Goal: Information Seeking & Learning: Learn about a topic

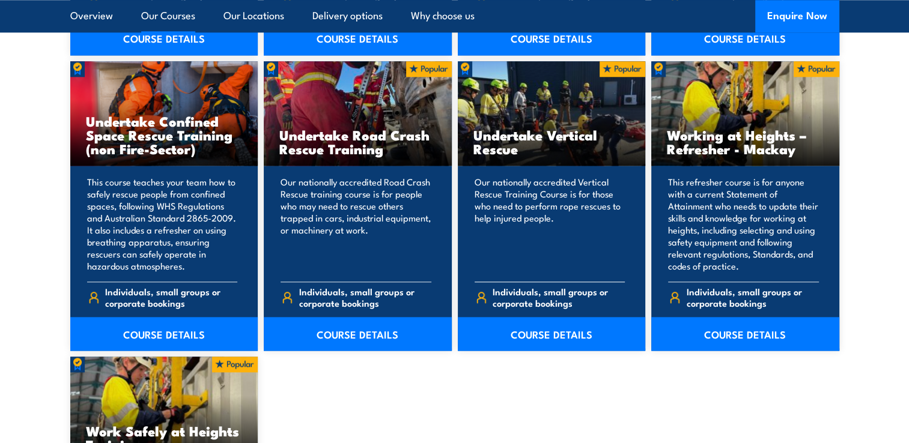
scroll to position [1262, 0]
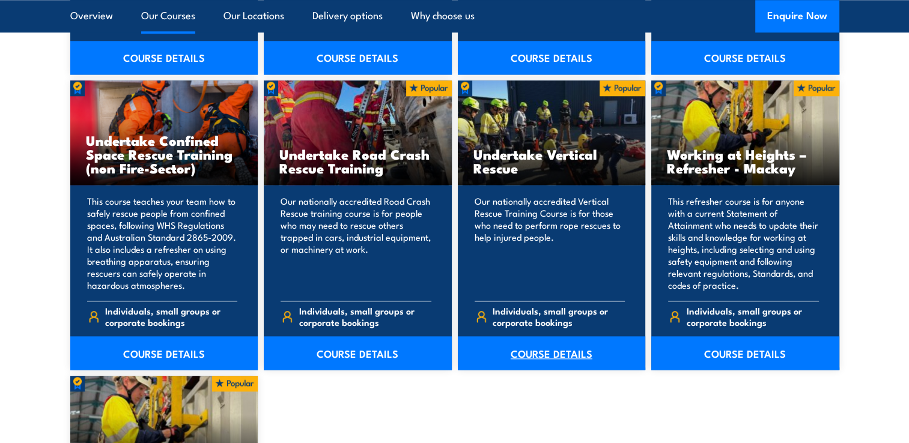
click at [530, 350] on link "COURSE DETAILS" at bounding box center [552, 353] width 188 height 34
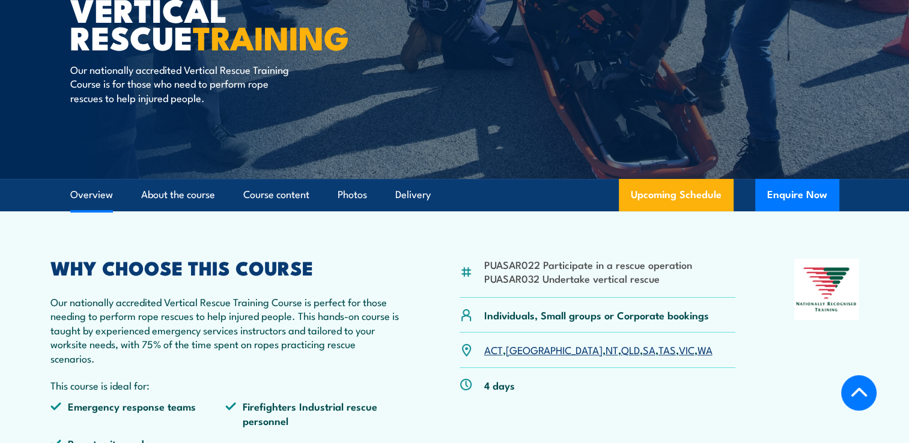
scroll to position [240, 0]
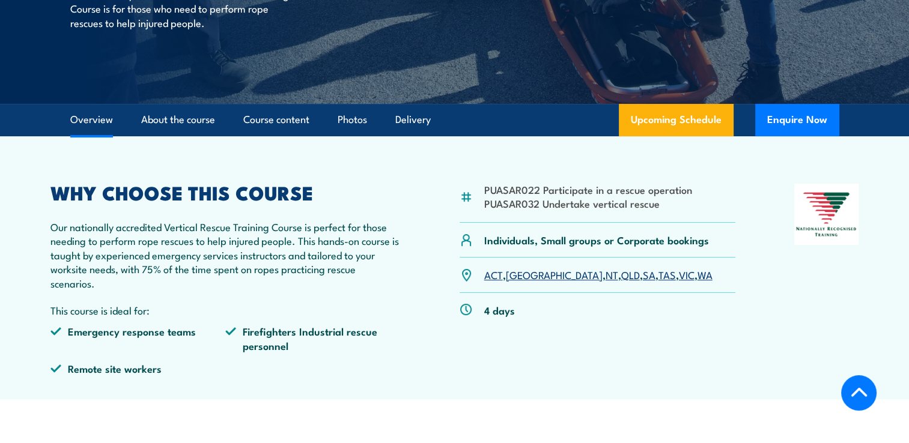
click at [621, 278] on link "QLD" at bounding box center [630, 274] width 19 height 14
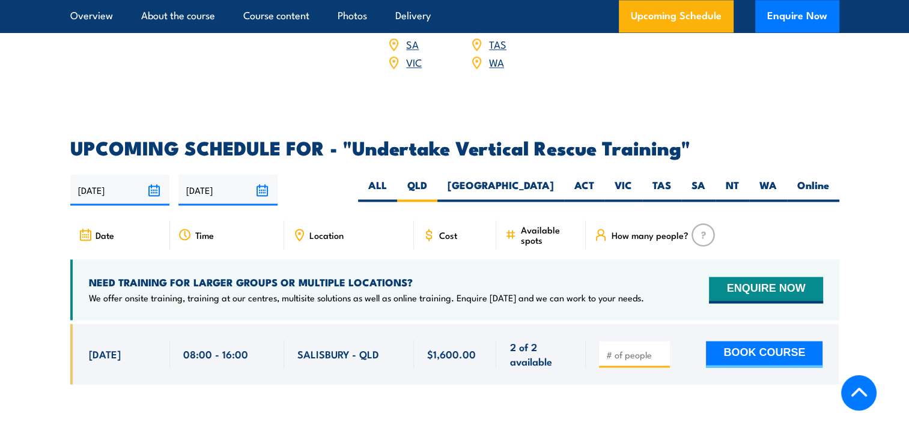
scroll to position [1826, 0]
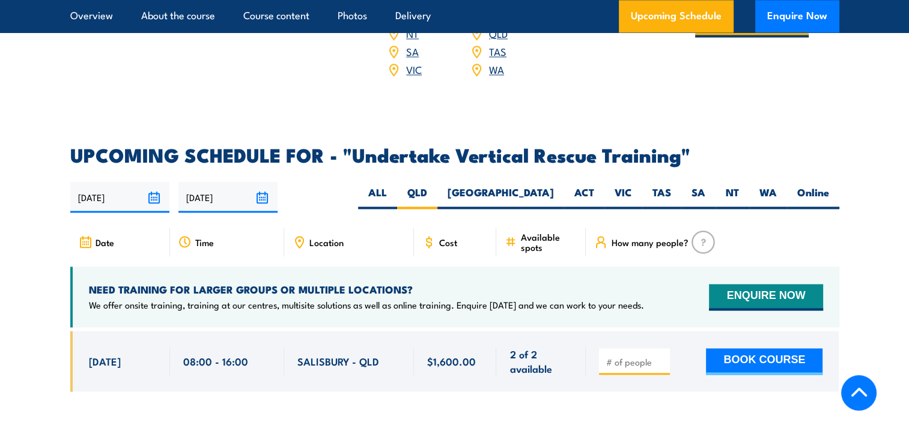
click at [153, 182] on input "22/09/2025" at bounding box center [119, 197] width 99 height 31
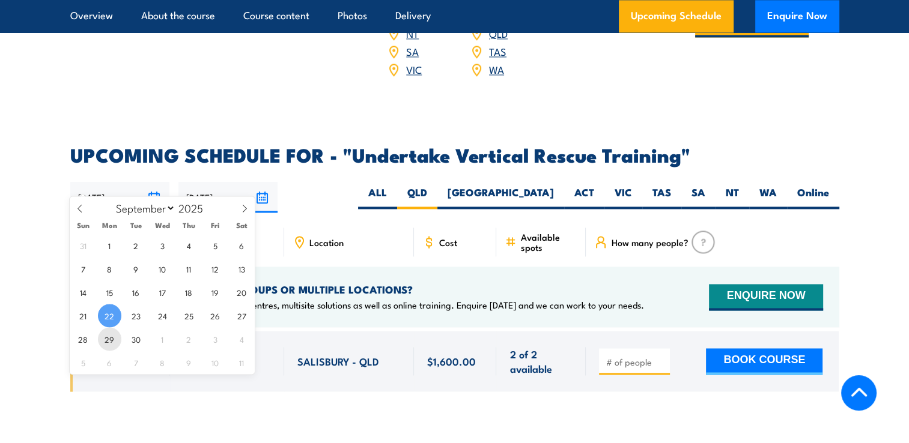
click at [108, 340] on span "29" at bounding box center [109, 338] width 23 height 23
type input "[DATE]"
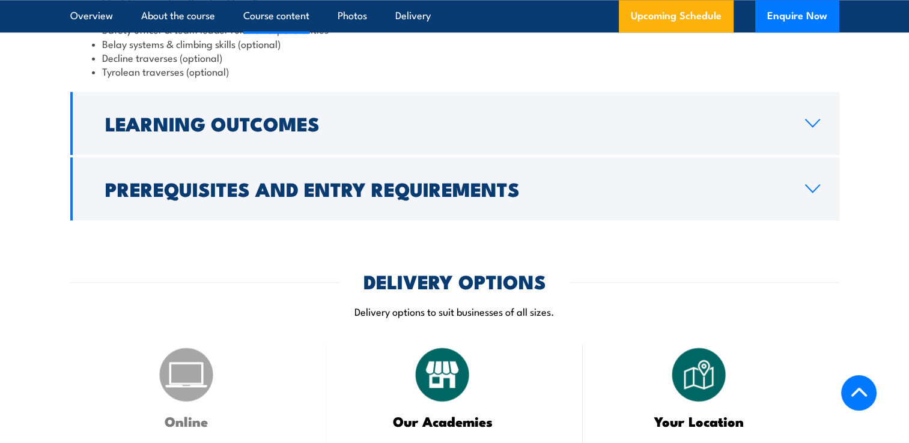
scroll to position [1231, 0]
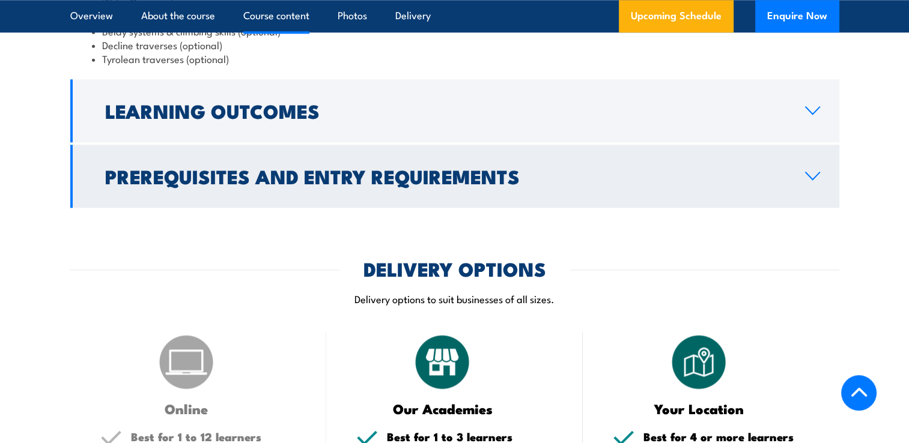
click at [814, 175] on icon at bounding box center [812, 176] width 16 height 10
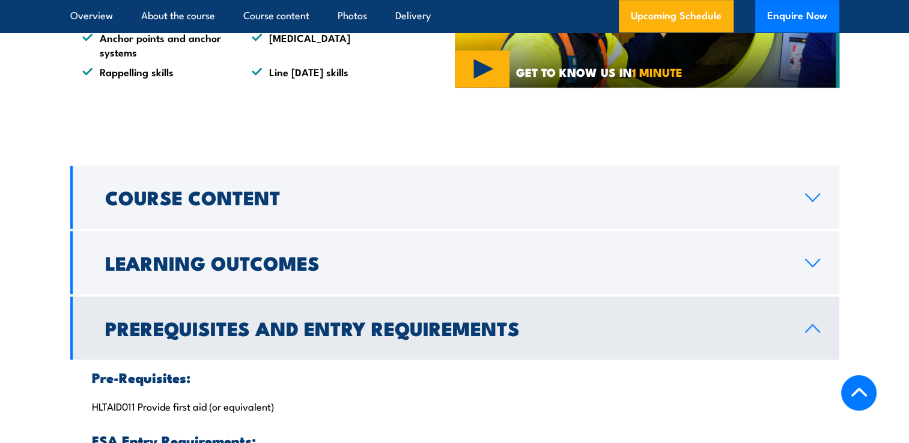
scroll to position [834, 0]
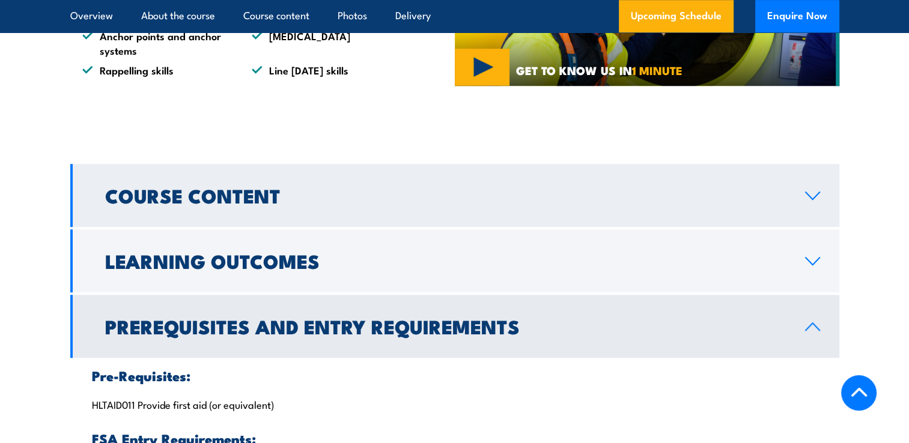
click at [813, 196] on icon at bounding box center [812, 196] width 16 height 10
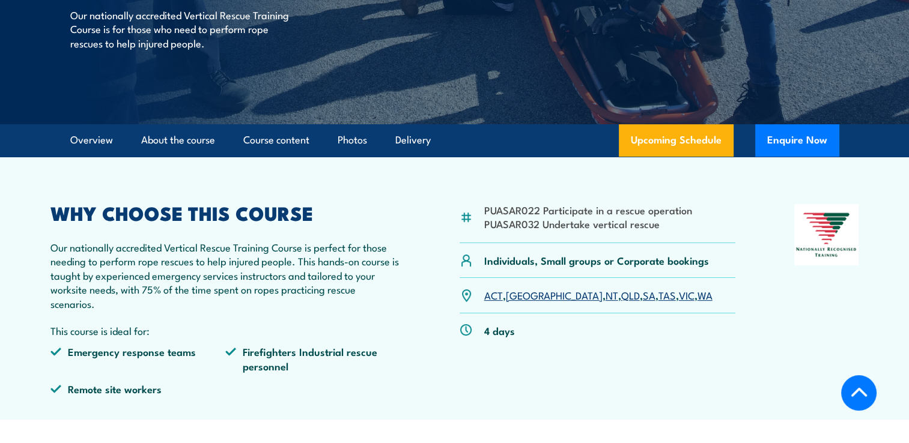
scroll to position [152, 0]
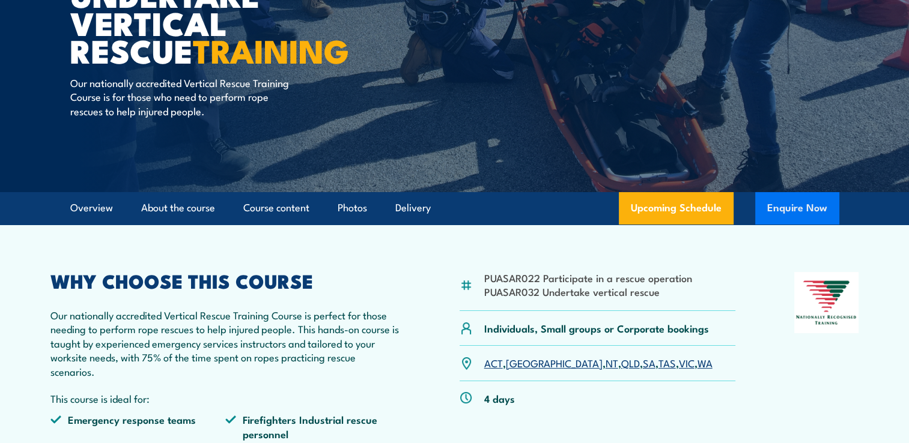
click at [779, 205] on button "Enquire Now" at bounding box center [797, 208] width 84 height 32
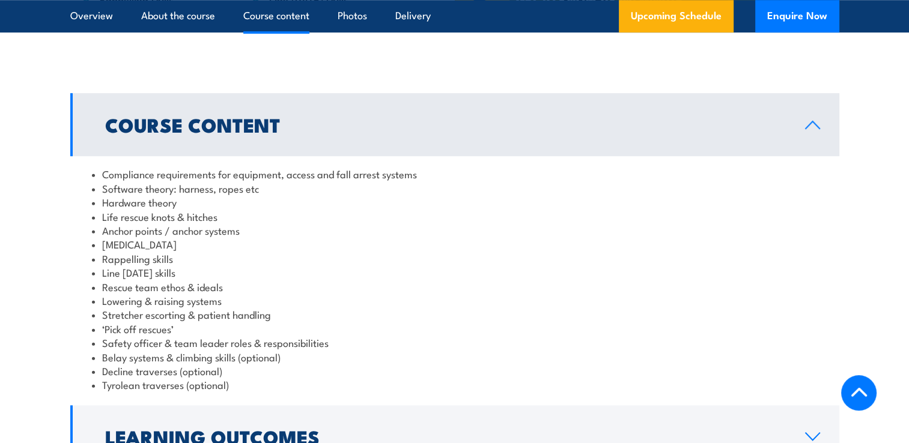
scroll to position [848, 0]
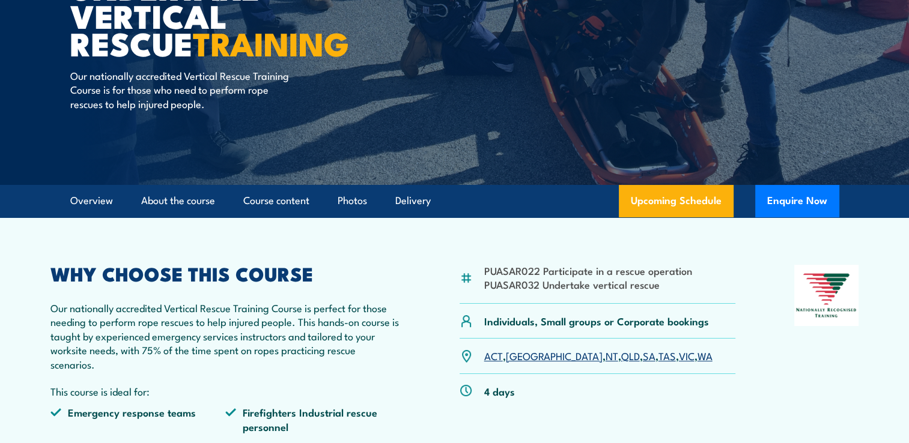
scroll to position [0, 0]
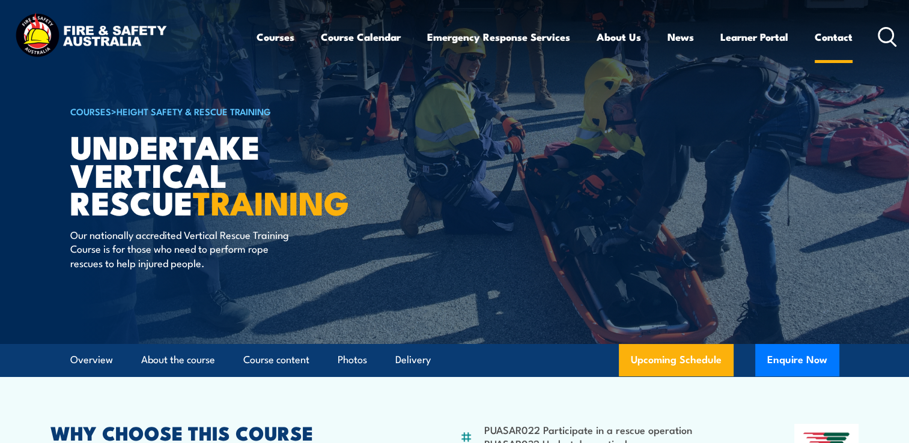
click at [827, 34] on link "Contact" at bounding box center [834, 37] width 38 height 32
click at [828, 38] on link "Contact" at bounding box center [834, 37] width 38 height 32
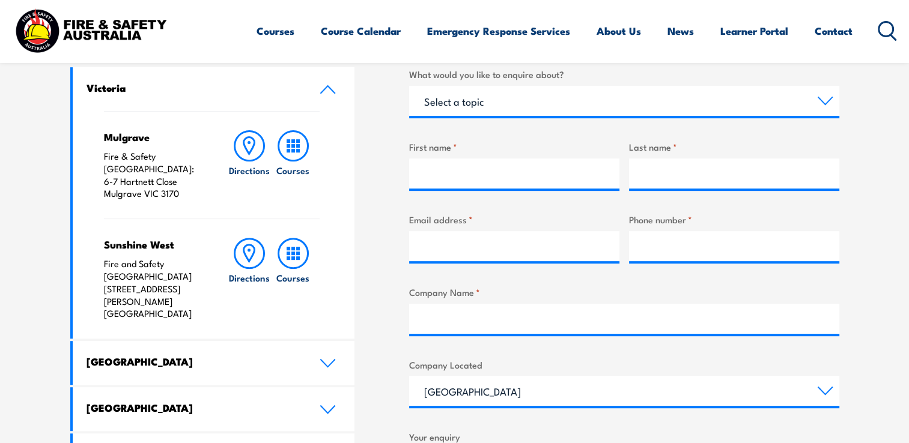
scroll to position [421, 0]
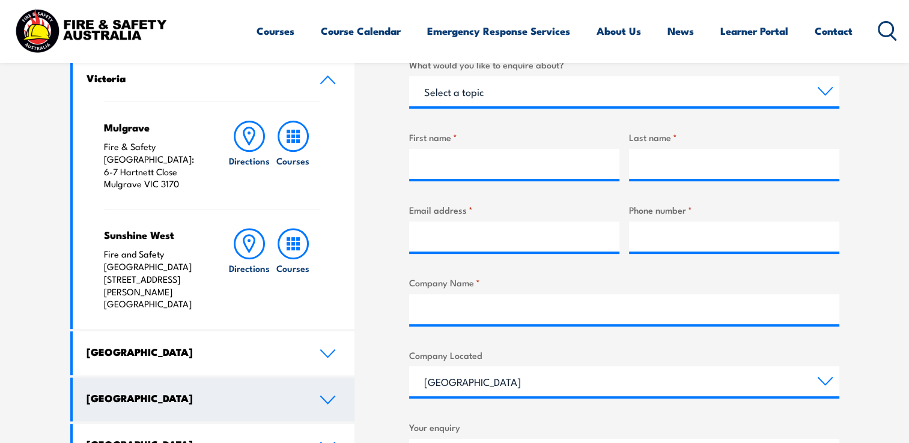
click at [324, 395] on icon at bounding box center [328, 400] width 16 height 10
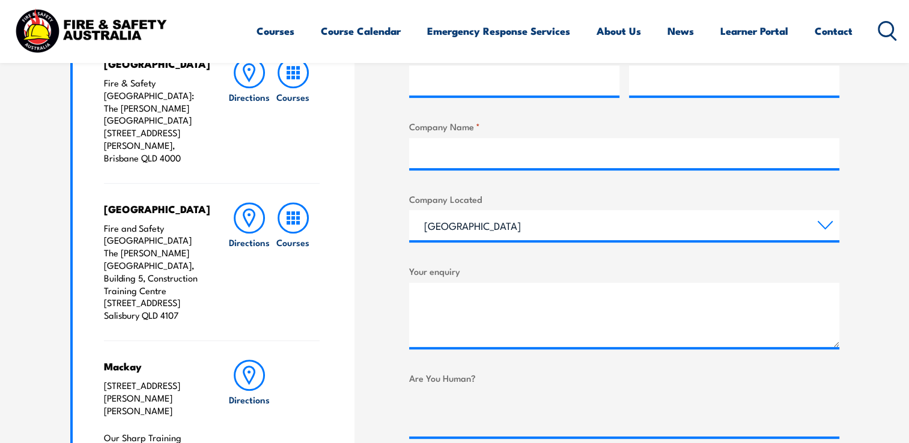
scroll to position [542, 0]
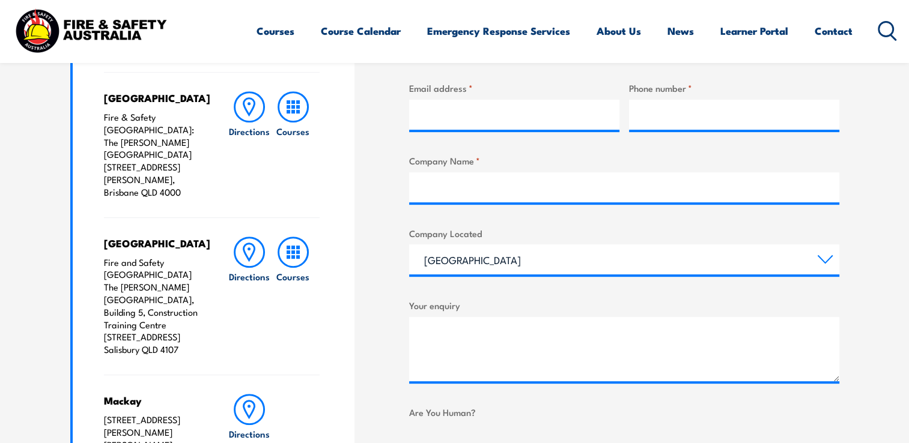
click at [907, 157] on section "Speak to a specialist call [PHONE_NUMBER] LOCATIONS NEAR [GEOGRAPHIC_DATA] [GEO…" at bounding box center [454, 338] width 909 height 1072
drag, startPoint x: 907, startPoint y: 157, endPoint x: 906, endPoint y: 106, distance: 50.5
click at [907, 106] on section "Speak to a specialist call [PHONE_NUMBER] LOCATIONS NEAR [GEOGRAPHIC_DATA] [GEO…" at bounding box center [454, 338] width 909 height 1072
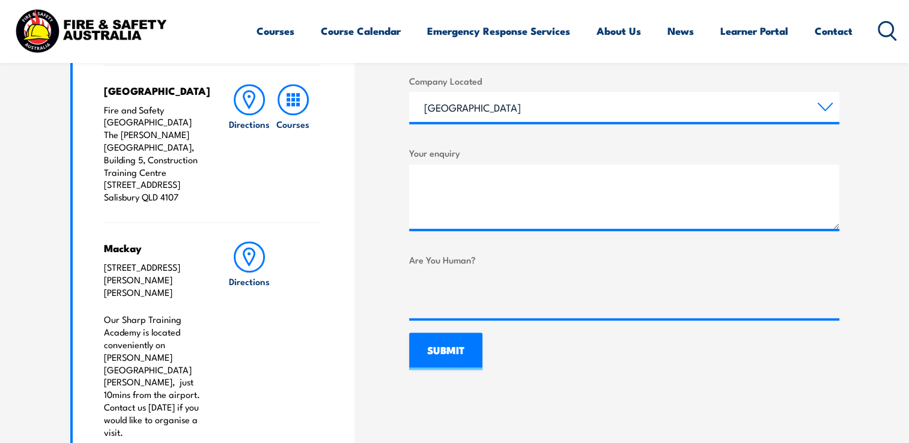
scroll to position [732, 0]
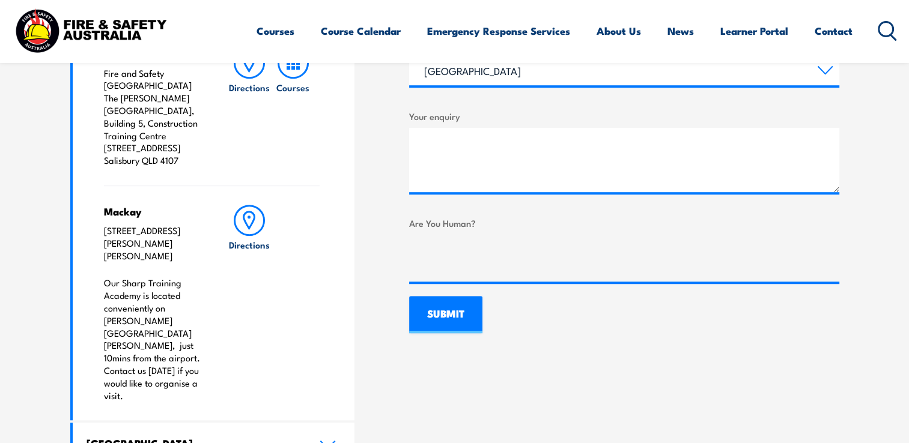
drag, startPoint x: 892, startPoint y: 285, endPoint x: 895, endPoint y: 241, distance: 44.0
click at [889, 240] on section "Speak to a specialist call [PHONE_NUMBER] LOCATIONS NEAR [GEOGRAPHIC_DATA] [GEO…" at bounding box center [454, 149] width 909 height 1072
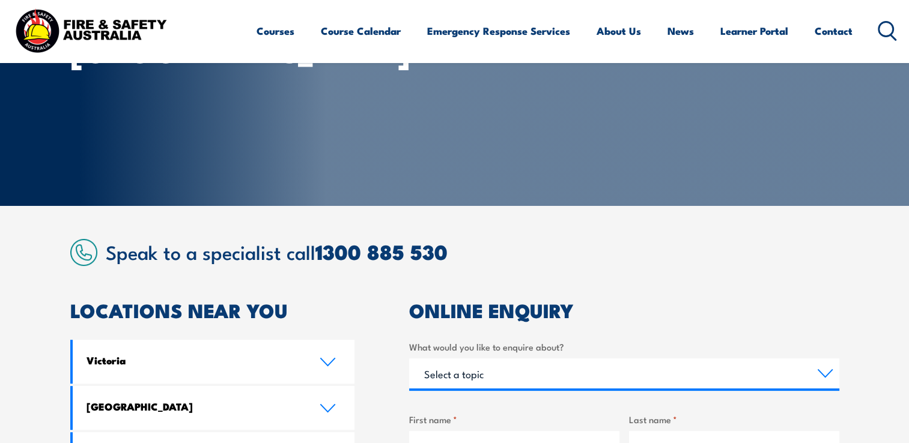
scroll to position [0, 0]
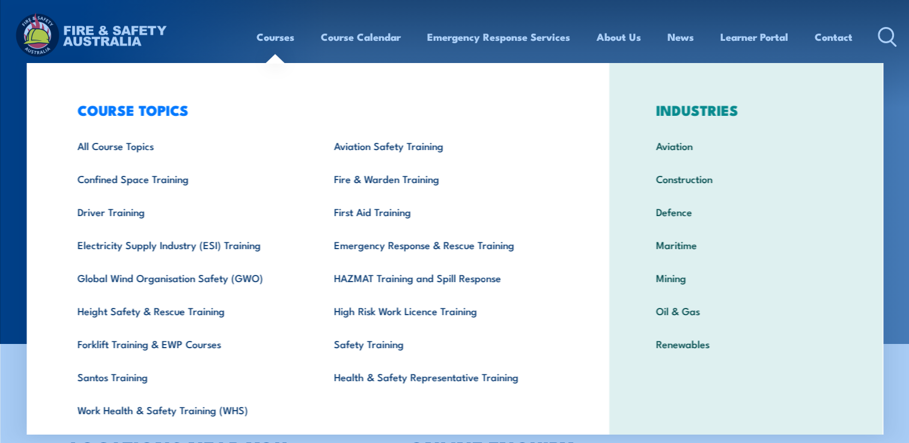
click at [267, 38] on link "Courses" at bounding box center [276, 37] width 38 height 32
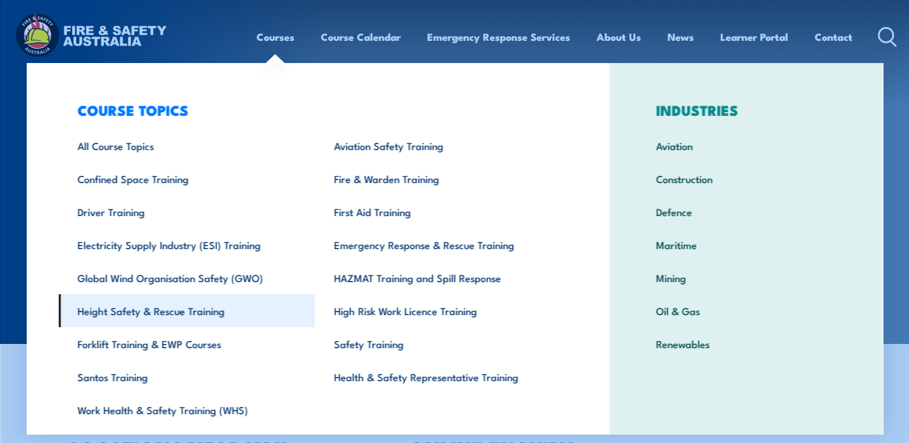
click at [111, 313] on link "Height Safety & Rescue Training" at bounding box center [186, 310] width 257 height 33
click at [118, 312] on link "Height Safety & Rescue Training" at bounding box center [186, 310] width 257 height 33
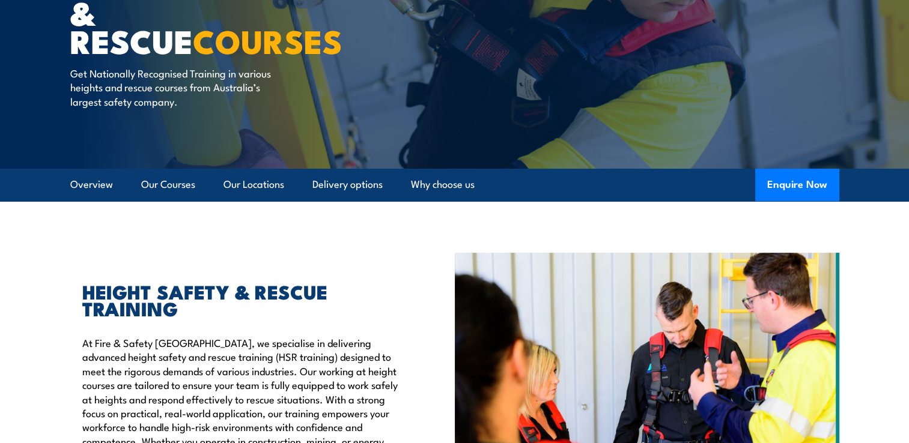
scroll to position [130, 0]
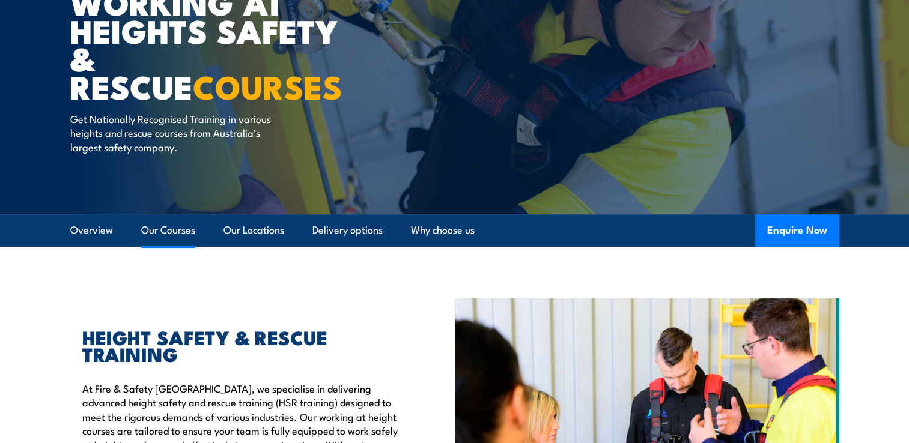
click at [154, 234] on link "Our Courses" at bounding box center [168, 230] width 54 height 32
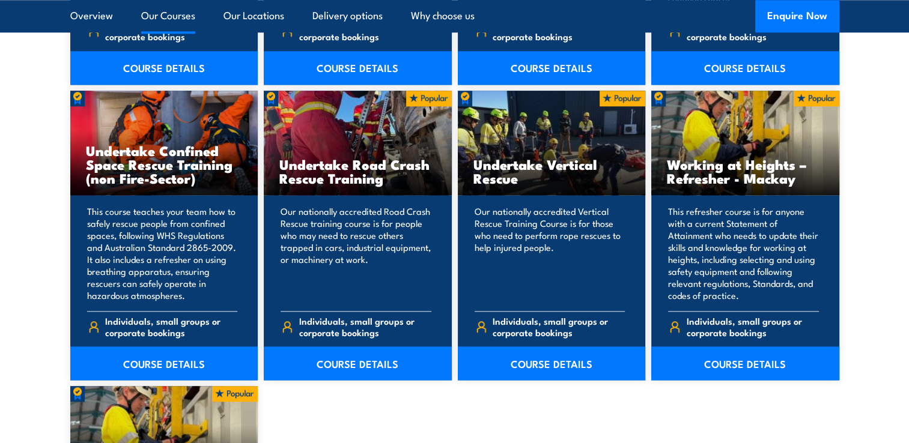
scroll to position [1226, 0]
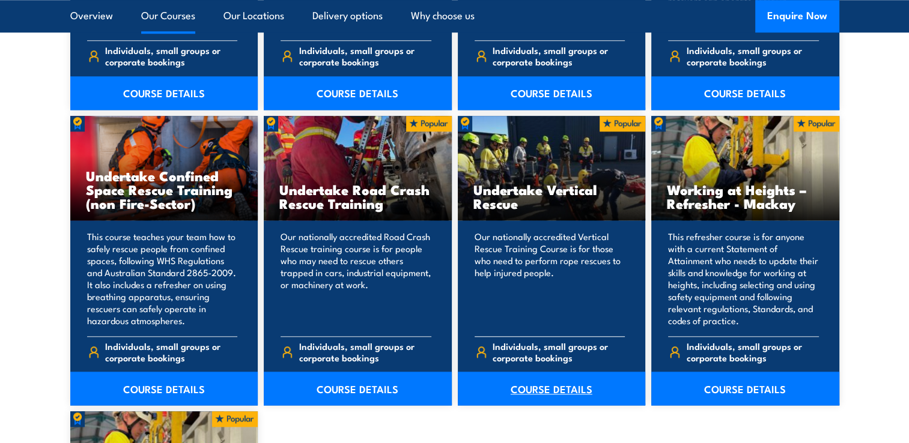
click at [525, 389] on link "COURSE DETAILS" at bounding box center [552, 389] width 188 height 34
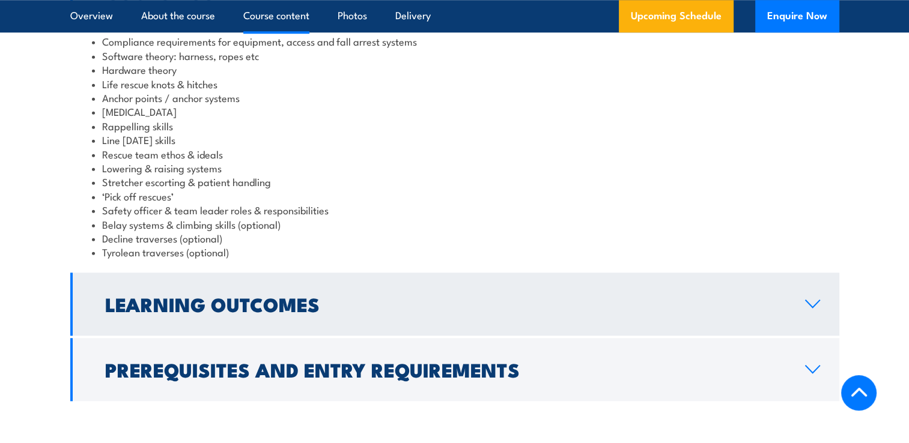
scroll to position [1110, 0]
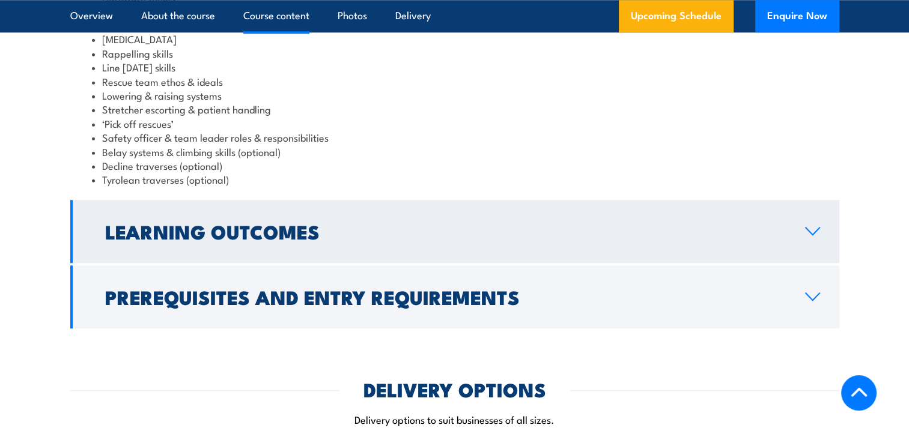
click at [811, 231] on icon at bounding box center [812, 231] width 16 height 10
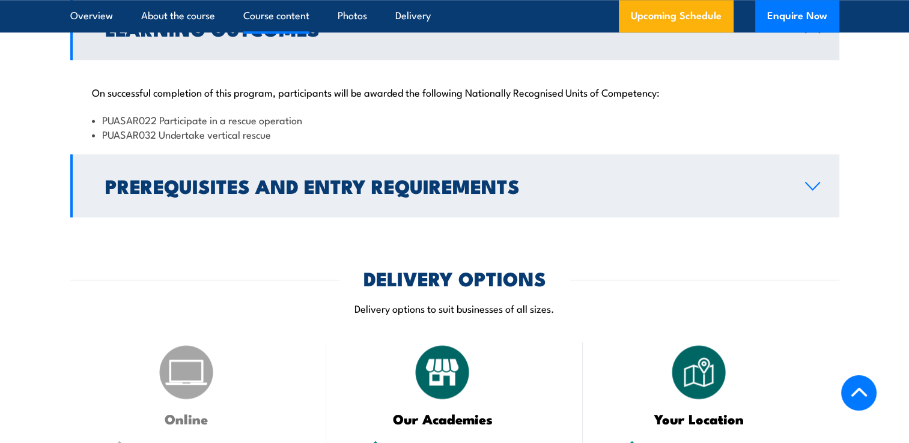
click at [812, 186] on icon at bounding box center [812, 186] width 16 height 10
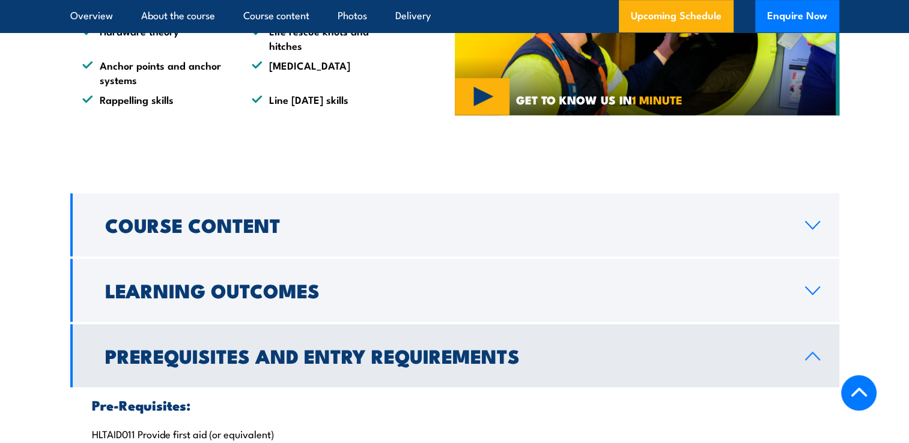
scroll to position [781, 0]
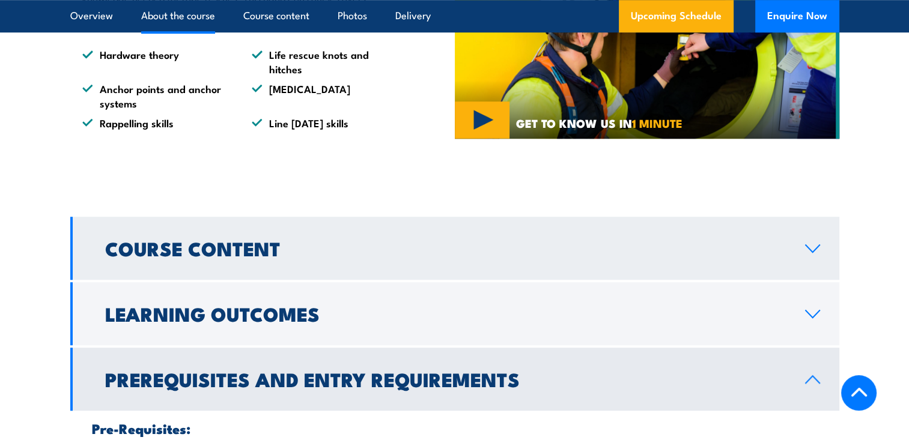
click at [812, 250] on icon at bounding box center [812, 249] width 16 height 10
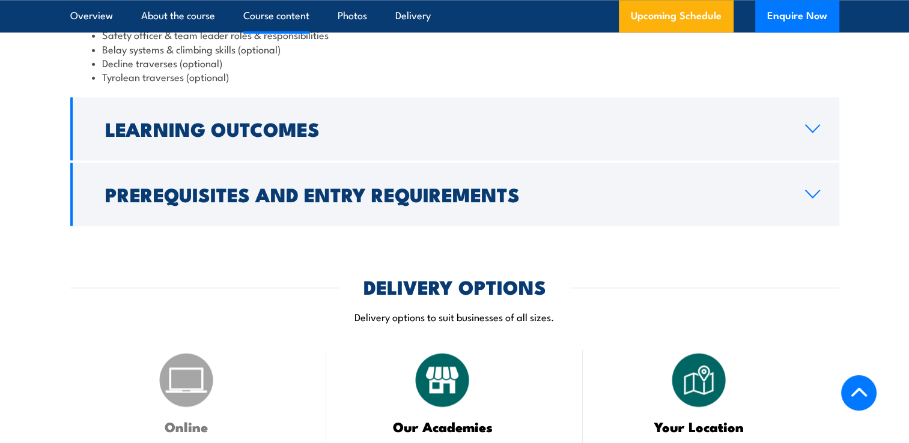
scroll to position [1200, 0]
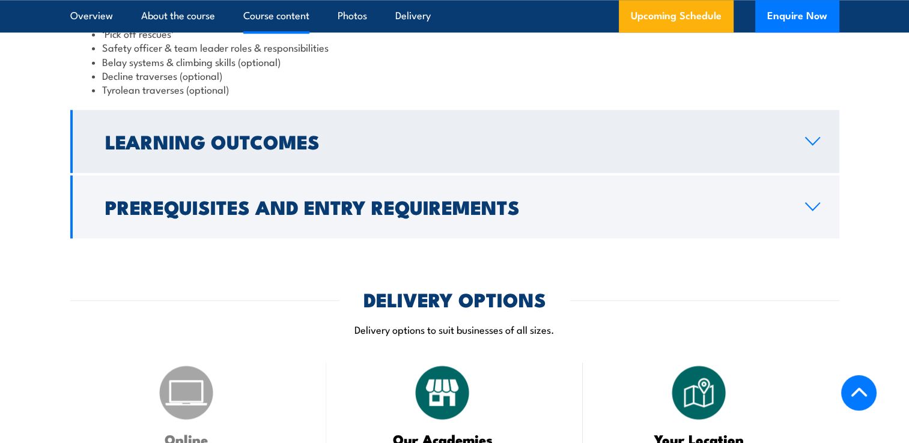
click at [813, 136] on icon at bounding box center [812, 141] width 16 height 10
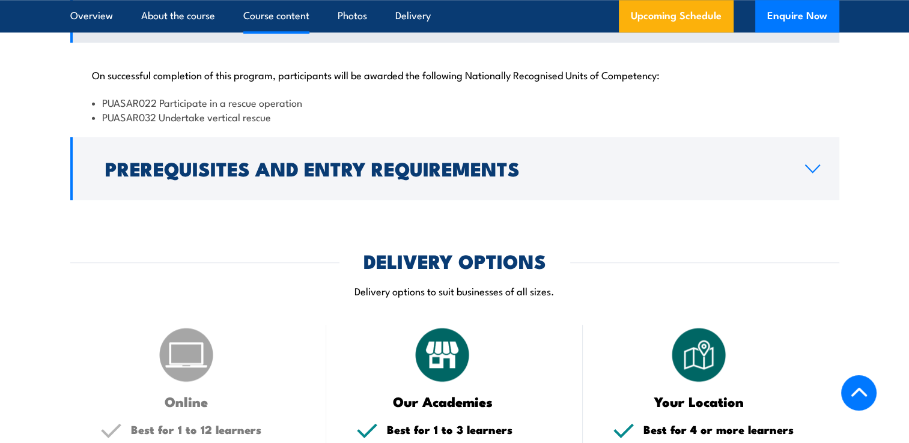
scroll to position [1083, 0]
